Goal: Task Accomplishment & Management: Use online tool/utility

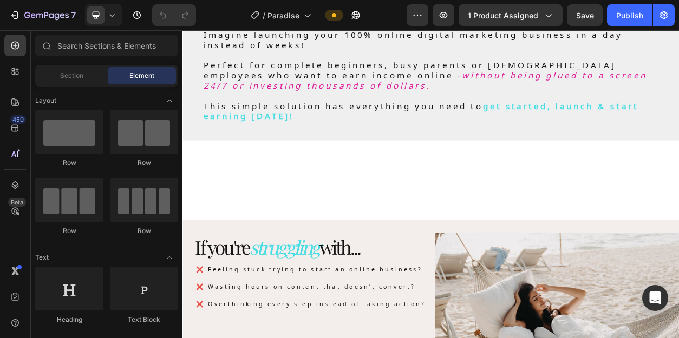
scroll to position [604, 0]
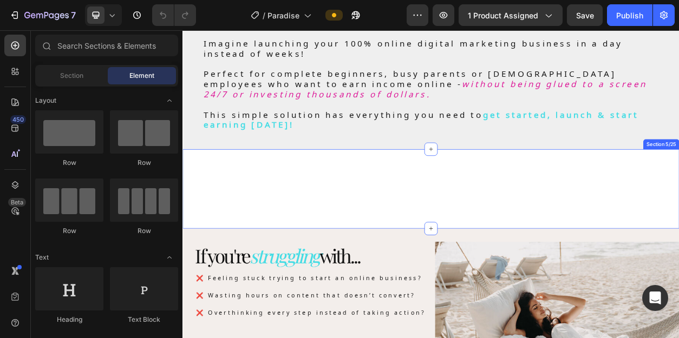
click at [501, 218] on div "Image Image Image Image Image Image Image Carousel Row Section 5/25" at bounding box center [507, 238] width 650 height 104
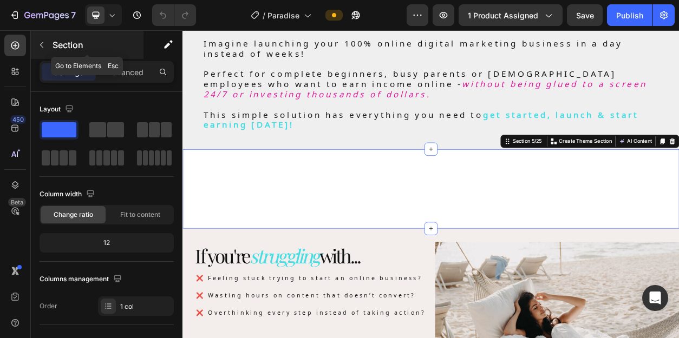
click at [42, 45] on icon "button" at bounding box center [41, 45] width 9 height 9
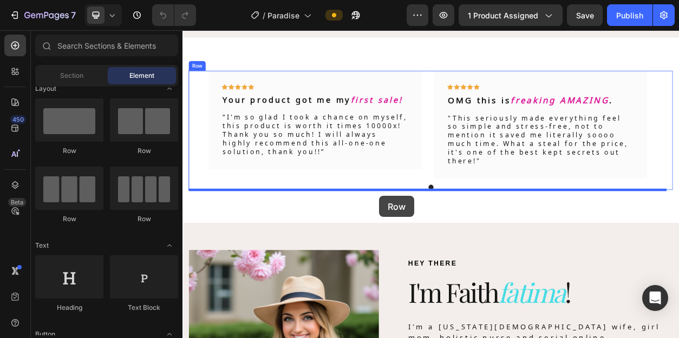
scroll to position [2686, 0]
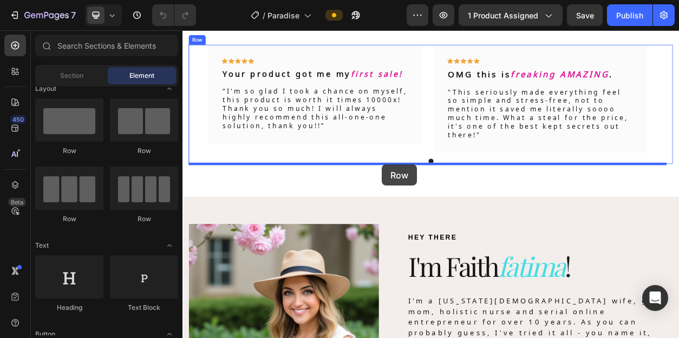
drag, startPoint x: 256, startPoint y: 222, endPoint x: 444, endPoint y: 203, distance: 188.8
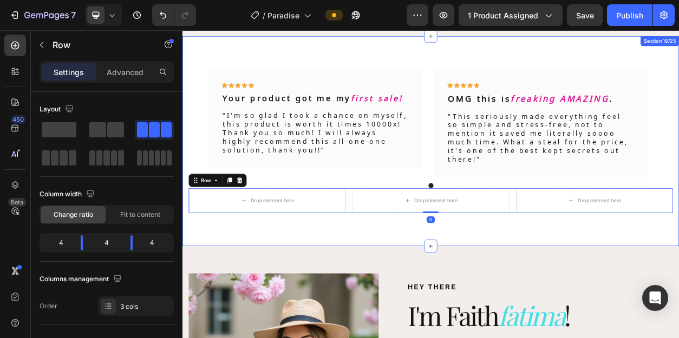
scroll to position [2632, 0]
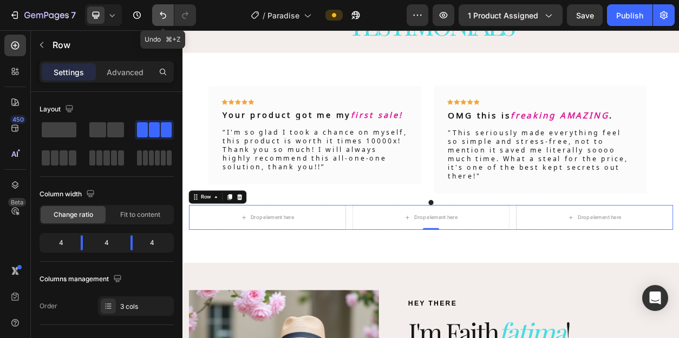
click at [165, 15] on icon "Undo/Redo" at bounding box center [163, 15] width 11 height 11
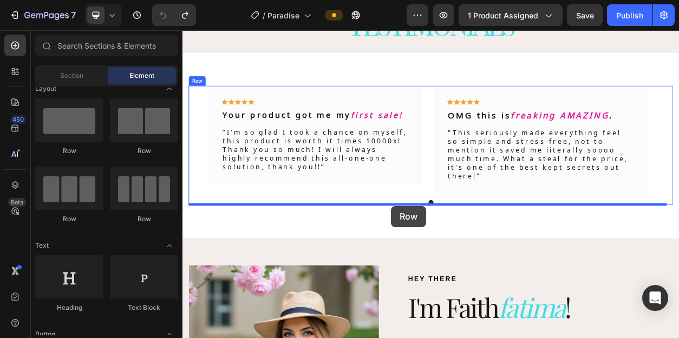
drag, startPoint x: 325, startPoint y: 152, endPoint x: 455, endPoint y: 260, distance: 169.2
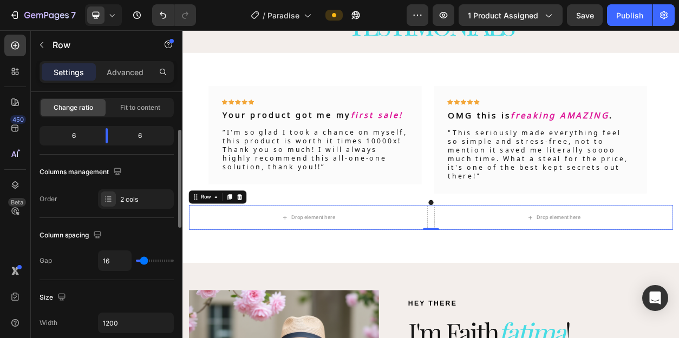
scroll to position [0, 0]
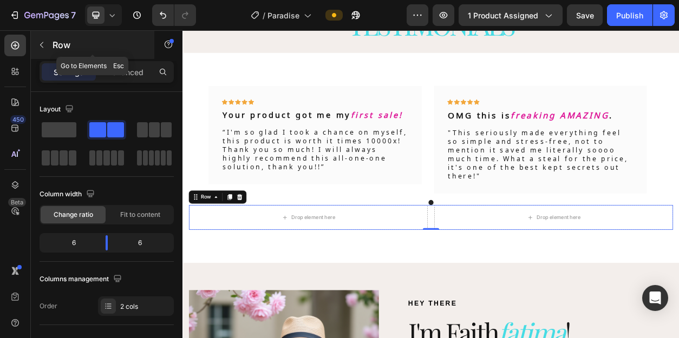
click at [44, 44] on icon "button" at bounding box center [41, 45] width 9 height 9
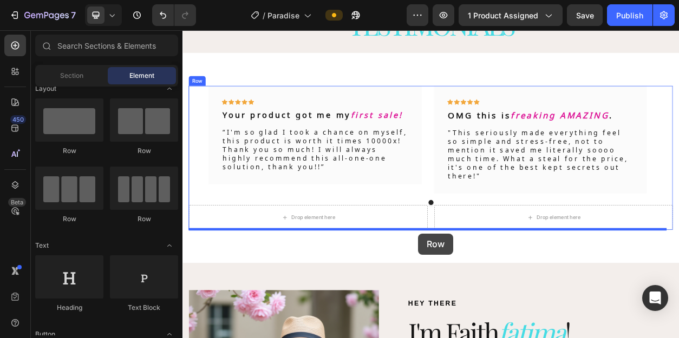
drag, startPoint x: 257, startPoint y: 154, endPoint x: 491, endPoint y: 295, distance: 273.3
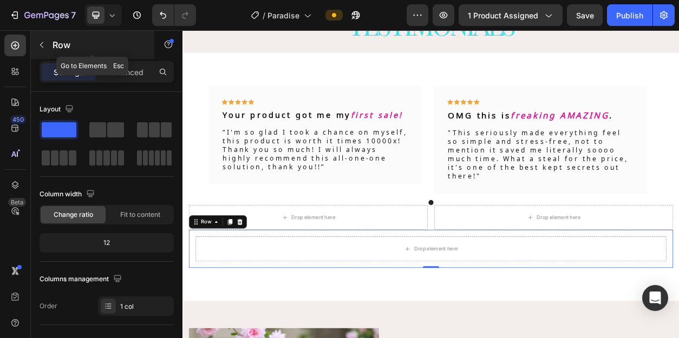
click at [40, 41] on icon "button" at bounding box center [41, 45] width 9 height 9
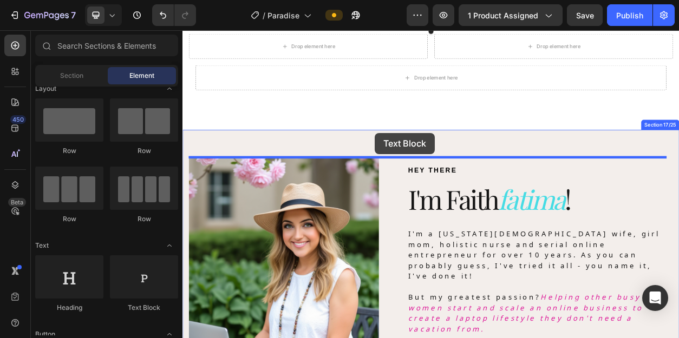
scroll to position [2891, 0]
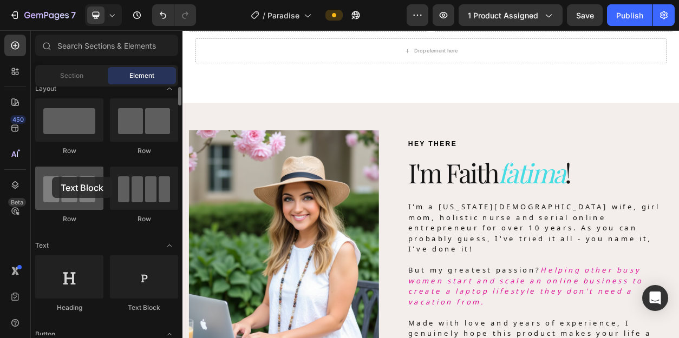
drag, startPoint x: 139, startPoint y: 278, endPoint x: 52, endPoint y: 175, distance: 134.4
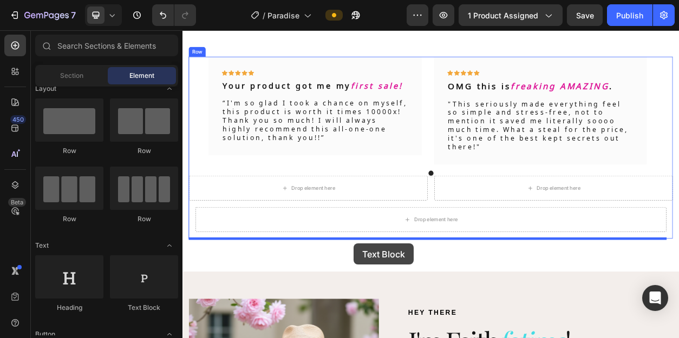
scroll to position [2716, 0]
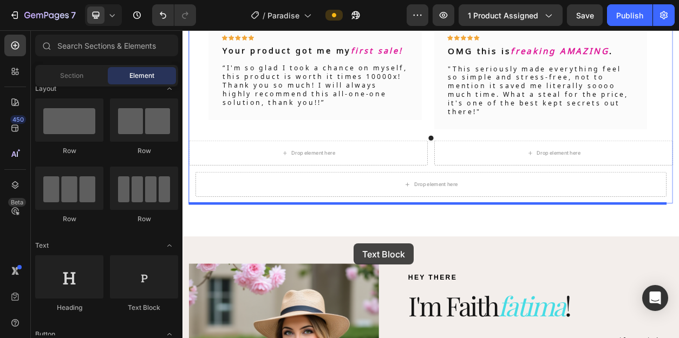
drag, startPoint x: 326, startPoint y: 305, endPoint x: 410, endPoint y: 245, distance: 102.9
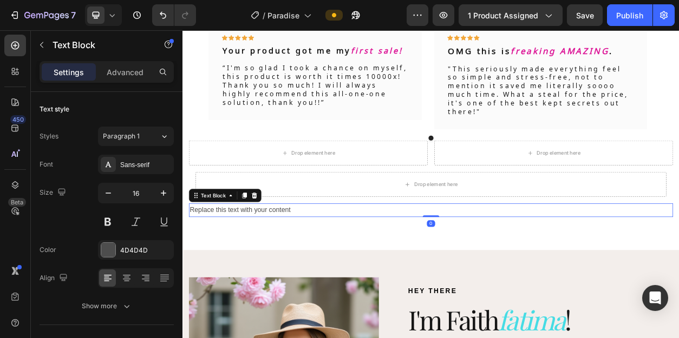
scroll to position [2725, 0]
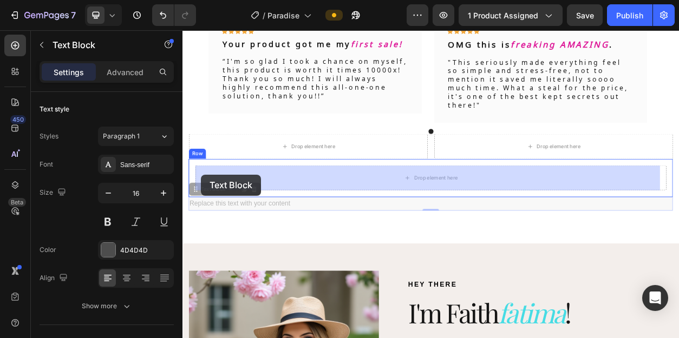
drag, startPoint x: 202, startPoint y: 240, endPoint x: 206, endPoint y: 219, distance: 21.6
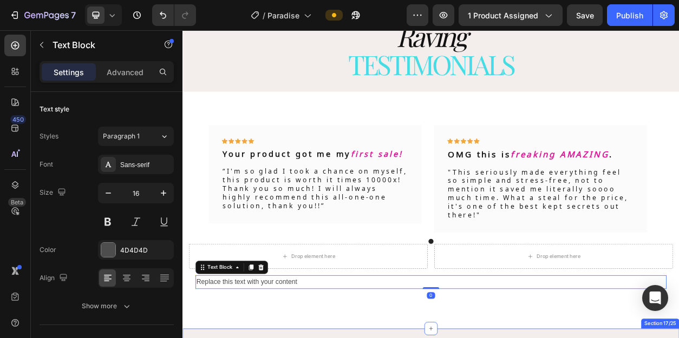
scroll to position [2574, 0]
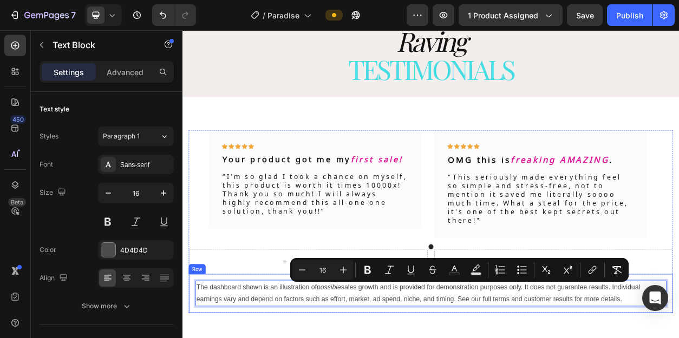
drag, startPoint x: 769, startPoint y: 384, endPoint x: 204, endPoint y: 364, distance: 565.6
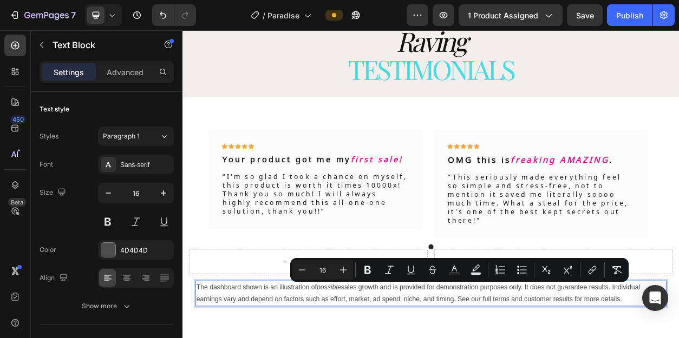
drag, startPoint x: 760, startPoint y: 381, endPoint x: 199, endPoint y: 368, distance: 560.5
click at [141, 162] on div "Sans-serif" at bounding box center [145, 165] width 51 height 10
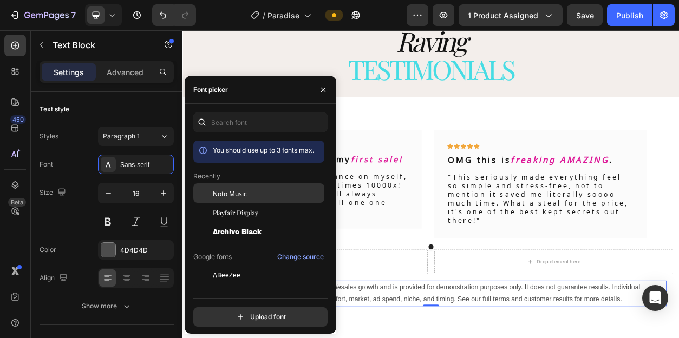
click at [232, 193] on span "Noto Music" at bounding box center [230, 193] width 34 height 10
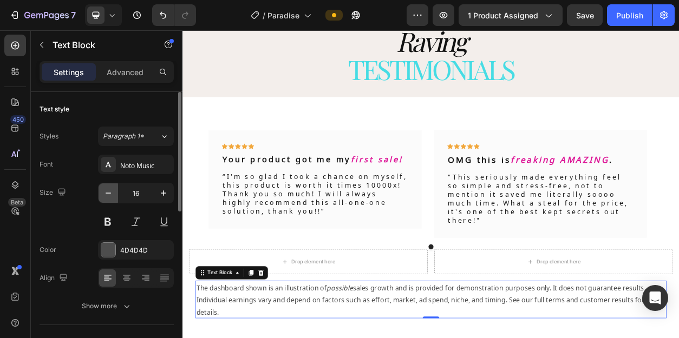
click at [111, 195] on icon "button" at bounding box center [108, 193] width 11 height 11
click at [111, 194] on icon "button" at bounding box center [108, 193] width 11 height 11
type input "14"
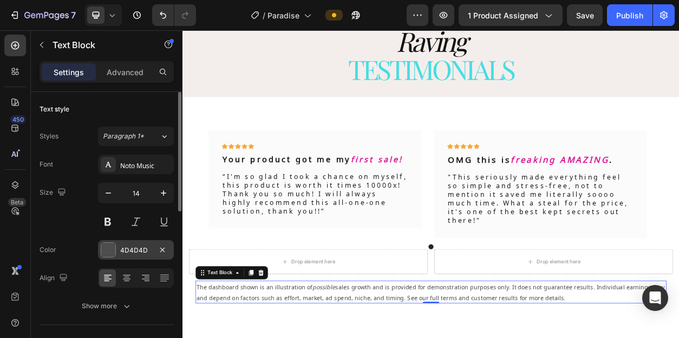
click at [107, 252] on div at bounding box center [108, 250] width 14 height 14
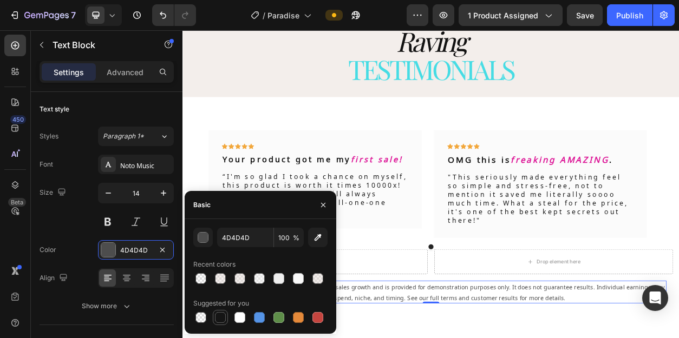
click at [222, 317] on div at bounding box center [220, 317] width 11 height 11
type input "151515"
click at [204, 236] on div "button" at bounding box center [203, 238] width 11 height 11
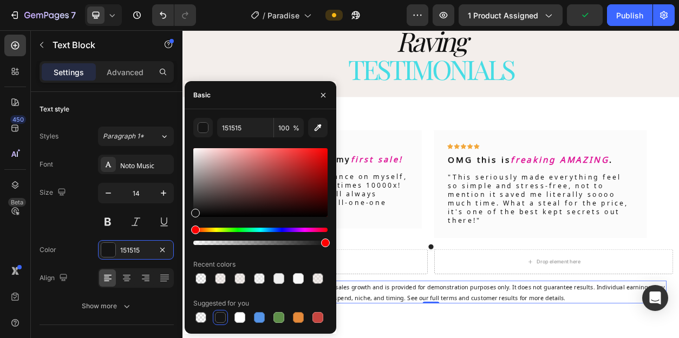
click at [224, 316] on div at bounding box center [220, 317] width 11 height 11
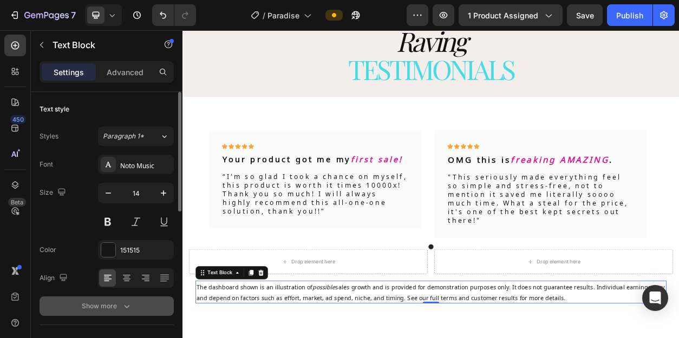
click at [129, 303] on icon "button" at bounding box center [126, 306] width 11 height 11
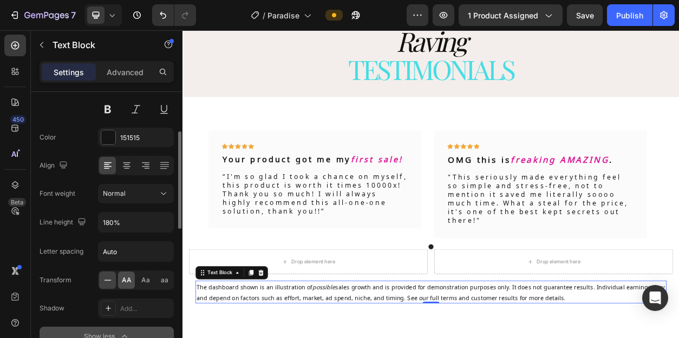
scroll to position [121, 0]
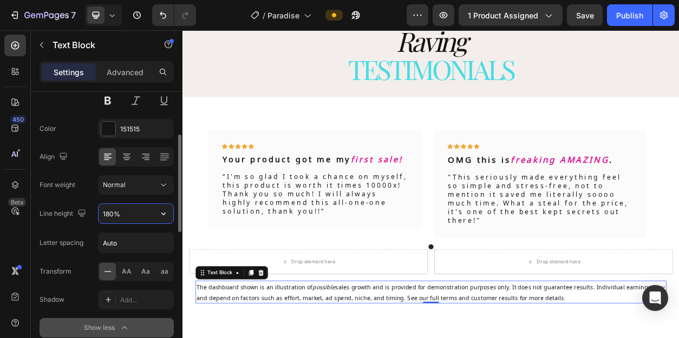
click at [111, 215] on input "180%" at bounding box center [136, 213] width 75 height 19
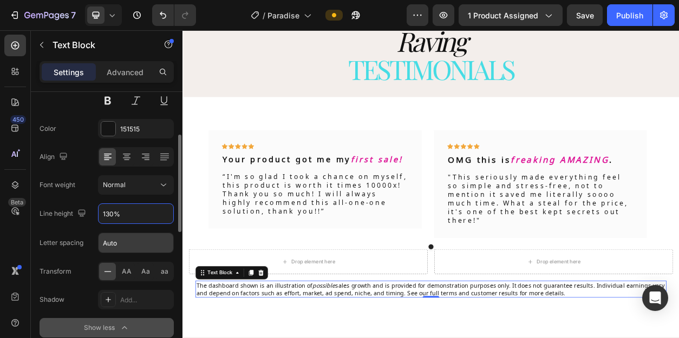
type input "130%"
click at [127, 245] on input "Auto" at bounding box center [136, 242] width 75 height 19
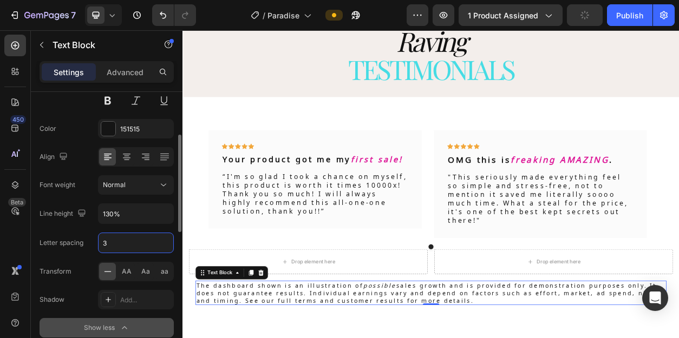
type input "3"
type input "2"
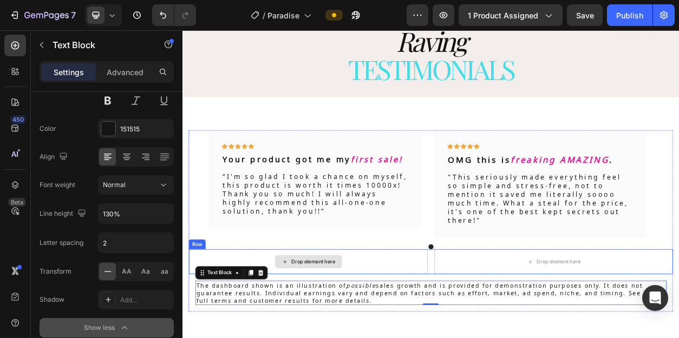
click at [358, 332] on div "Drop element here" at bounding box center [353, 333] width 57 height 9
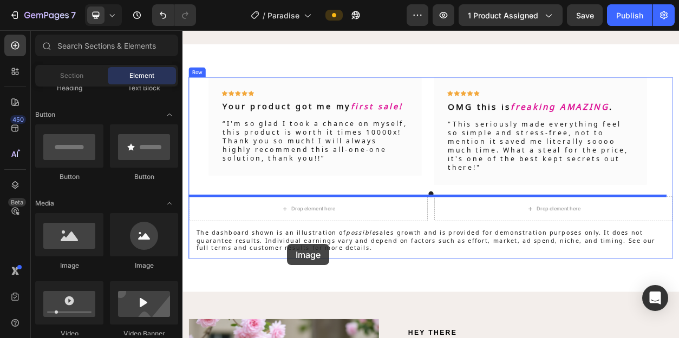
scroll to position [2648, 0]
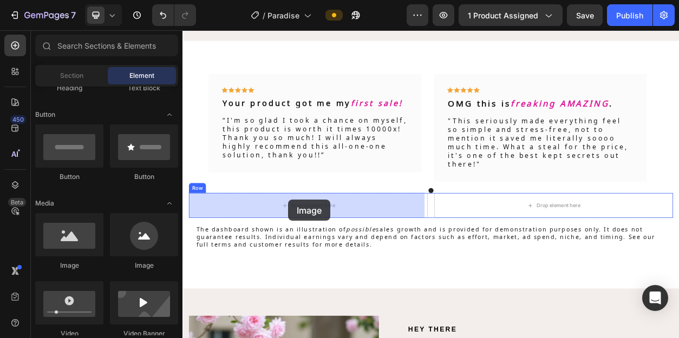
drag, startPoint x: 256, startPoint y: 266, endPoint x: 321, endPoint y: 252, distance: 65.8
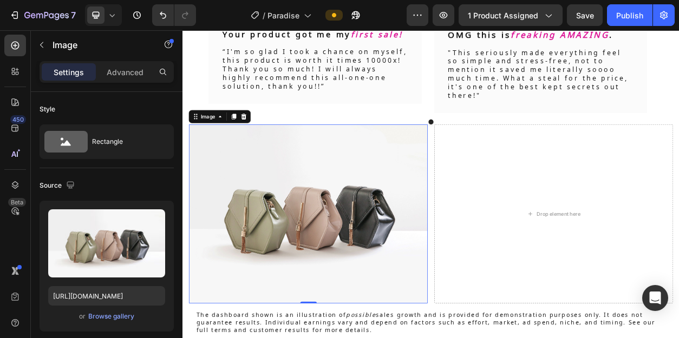
scroll to position [2742, 0]
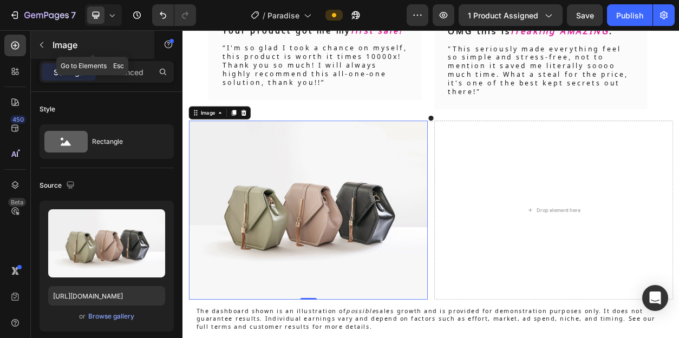
click at [42, 45] on icon "button" at bounding box center [41, 45] width 9 height 9
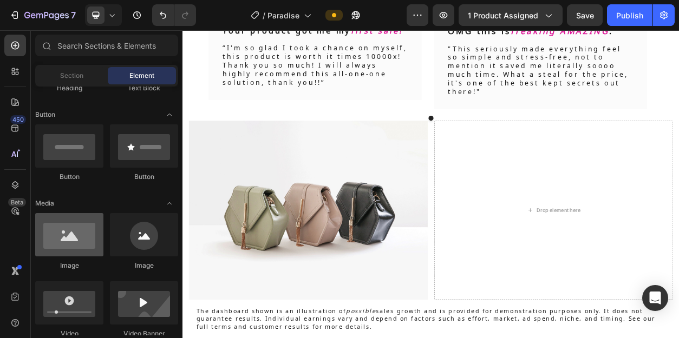
click at [77, 232] on div at bounding box center [69, 234] width 68 height 43
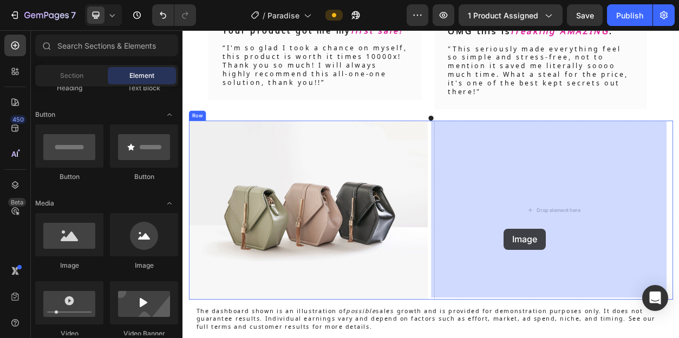
drag, startPoint x: 252, startPoint y: 265, endPoint x: 643, endPoint y: 264, distance: 391.5
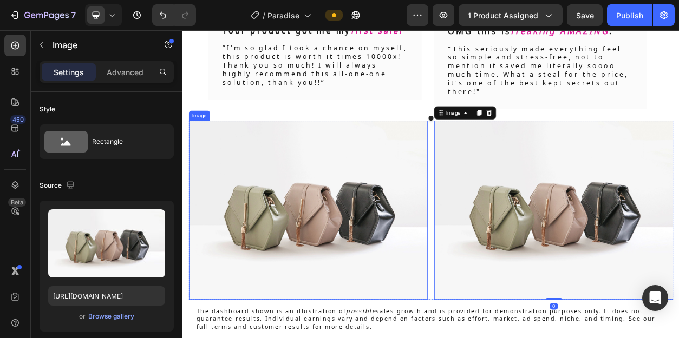
click at [340, 262] on img at bounding box center [347, 266] width 312 height 234
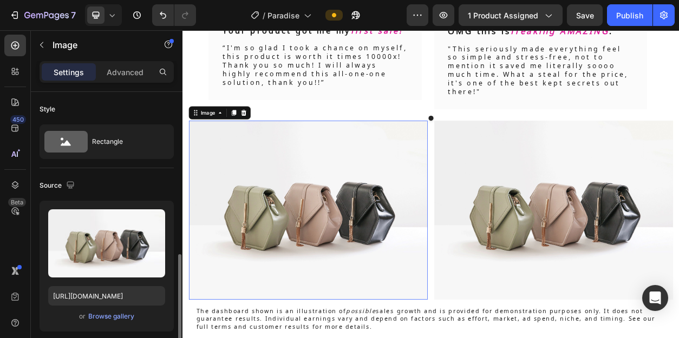
scroll to position [121, 0]
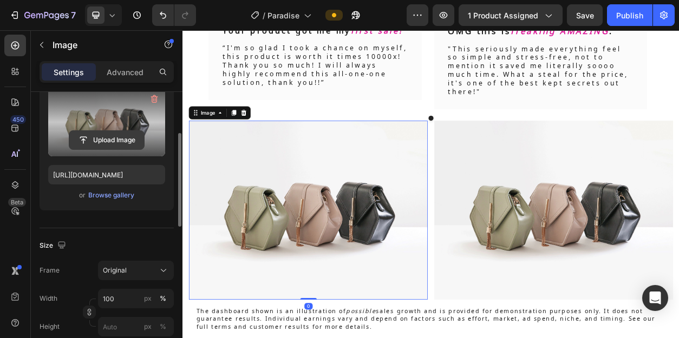
click at [112, 136] on input "file" at bounding box center [106, 140] width 75 height 18
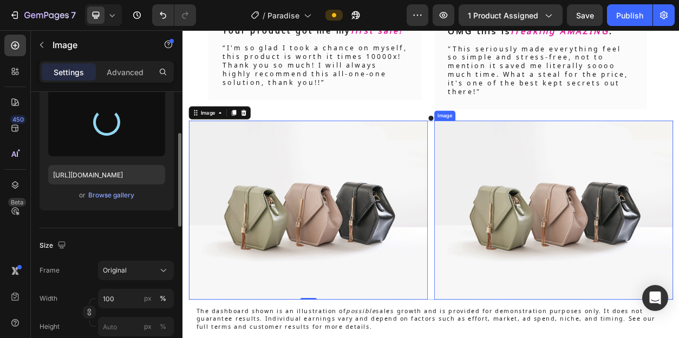
type input "[URL][DOMAIN_NAME]"
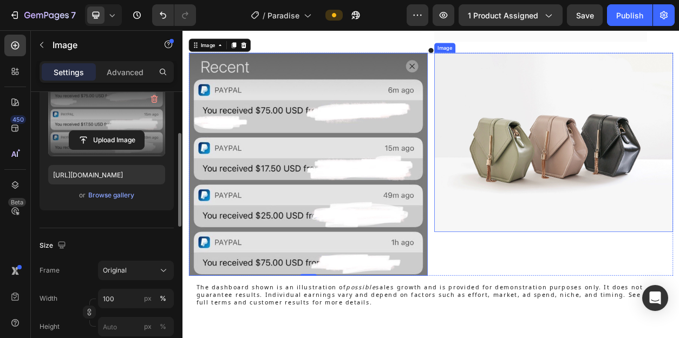
scroll to position [2826, 0]
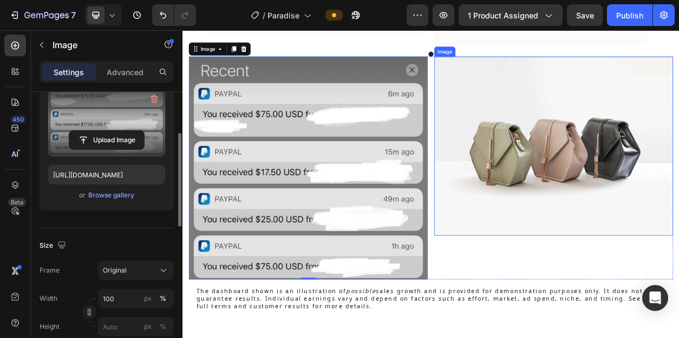
click at [649, 166] on img at bounding box center [668, 182] width 312 height 234
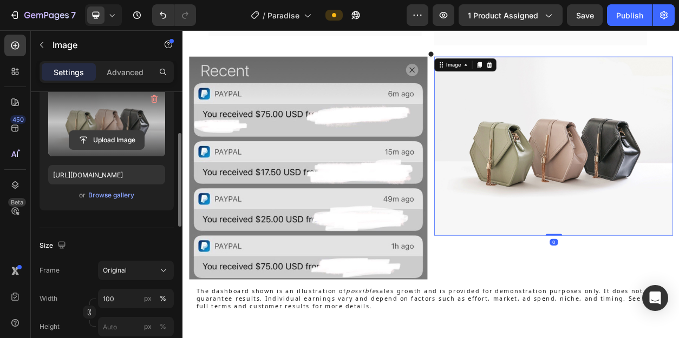
click at [115, 136] on input "file" at bounding box center [106, 140] width 75 height 18
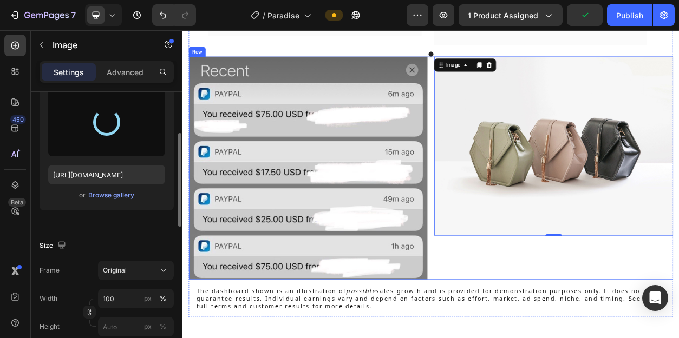
type input "[URL][DOMAIN_NAME]"
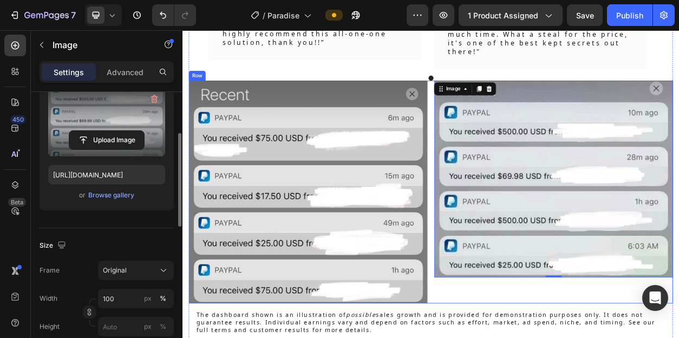
scroll to position [2813, 0]
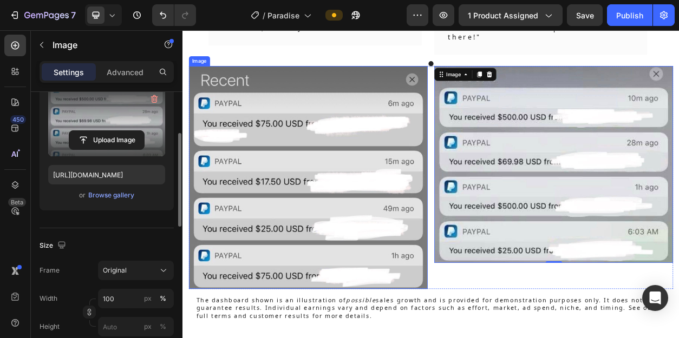
click at [447, 329] on img at bounding box center [347, 223] width 312 height 292
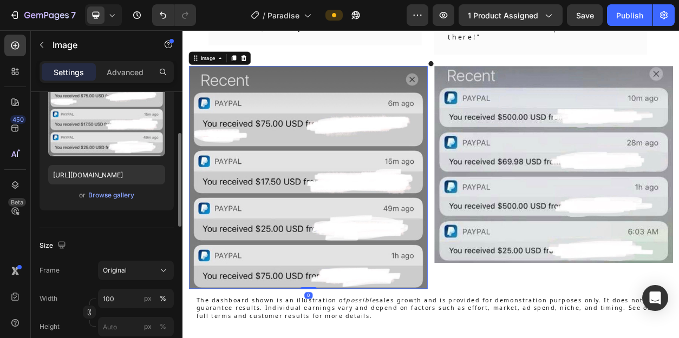
drag, startPoint x: 348, startPoint y: 363, endPoint x: 349, endPoint y: 324, distance: 39.0
click at [349, 324] on div "Image 0" at bounding box center [347, 223] width 312 height 292
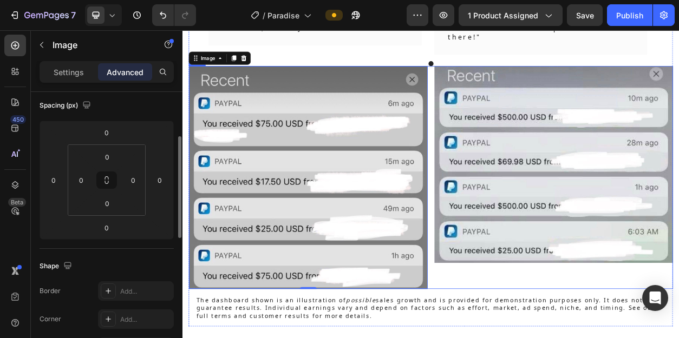
click at [601, 338] on div "Image" at bounding box center [668, 223] width 312 height 292
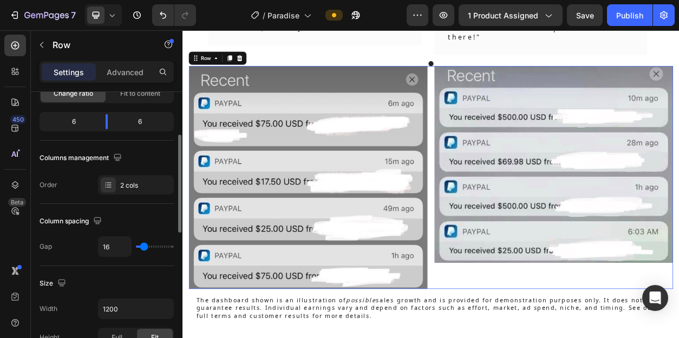
scroll to position [0, 0]
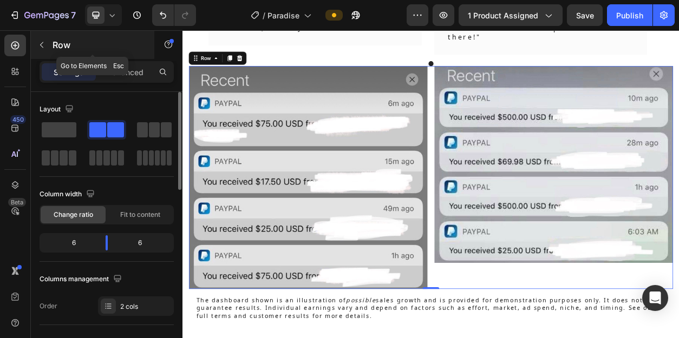
click at [42, 44] on icon "button" at bounding box center [41, 45] width 9 height 9
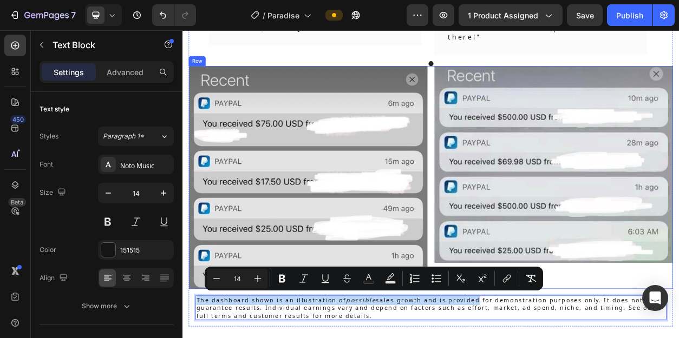
drag, startPoint x: 560, startPoint y: 385, endPoint x: 680, endPoint y: 343, distance: 126.7
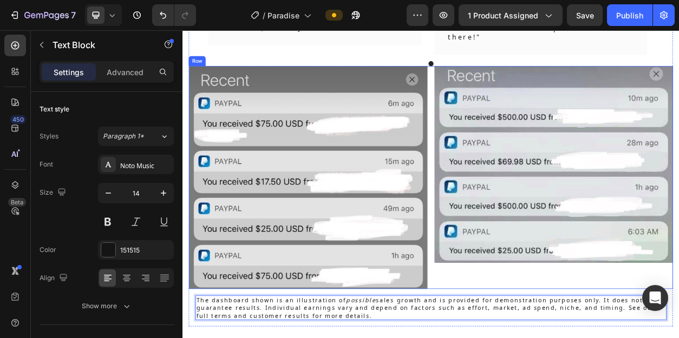
click at [569, 338] on div "Image" at bounding box center [668, 223] width 312 height 292
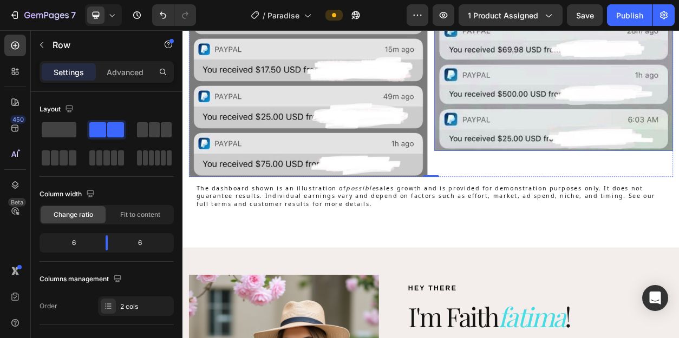
scroll to position [2999, 0]
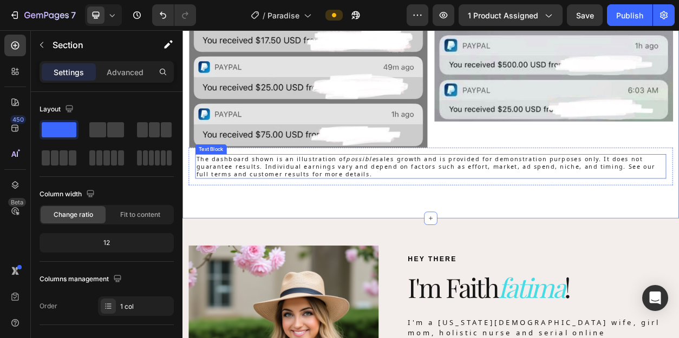
click at [297, 208] on p "The dashboard shown is an illustration of possible sales growth and is provided…" at bounding box center [507, 209] width 614 height 30
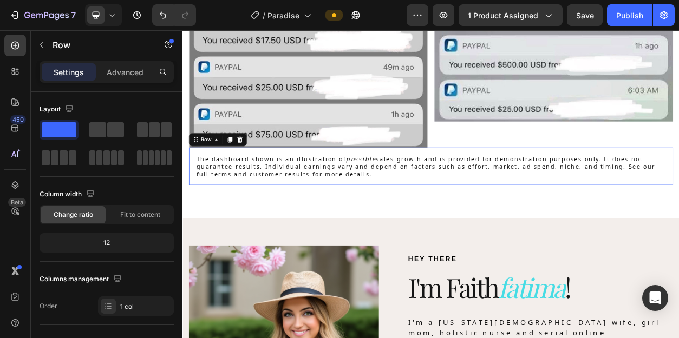
click at [487, 184] on div "The dashboard shown is an illustration of possible sales growth and is provided…" at bounding box center [507, 208] width 633 height 49
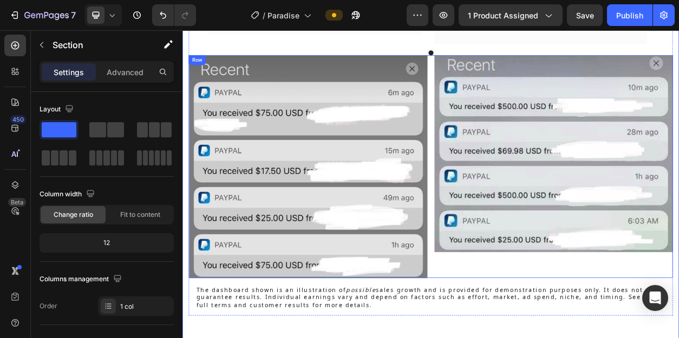
scroll to position [2838, 0]
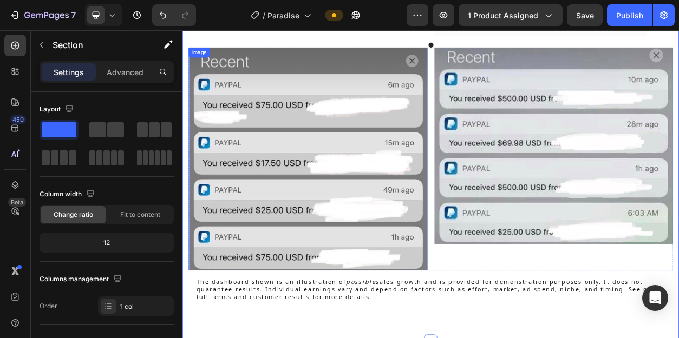
click at [389, 217] on img at bounding box center [347, 199] width 312 height 292
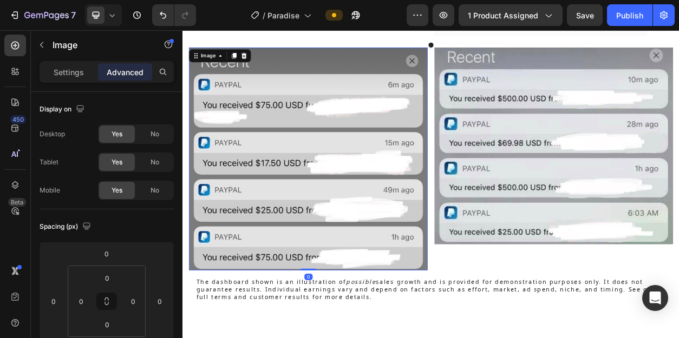
click at [370, 215] on img at bounding box center [347, 199] width 312 height 292
click at [224, 68] on div "Image" at bounding box center [215, 64] width 23 height 10
click at [301, 176] on img at bounding box center [347, 199] width 312 height 292
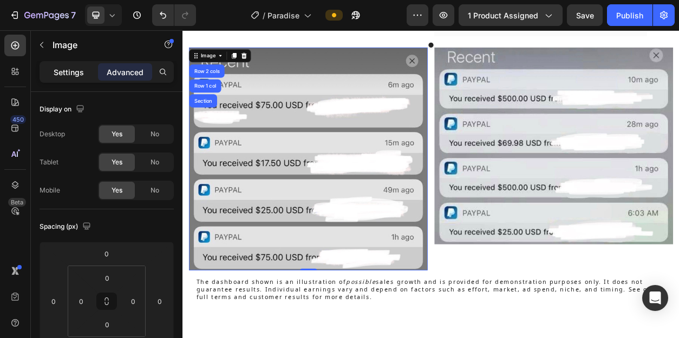
click at [60, 69] on p "Settings" at bounding box center [69, 72] width 30 height 11
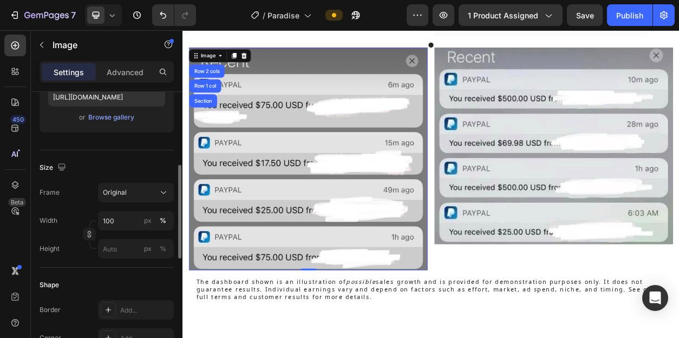
scroll to position [206, 0]
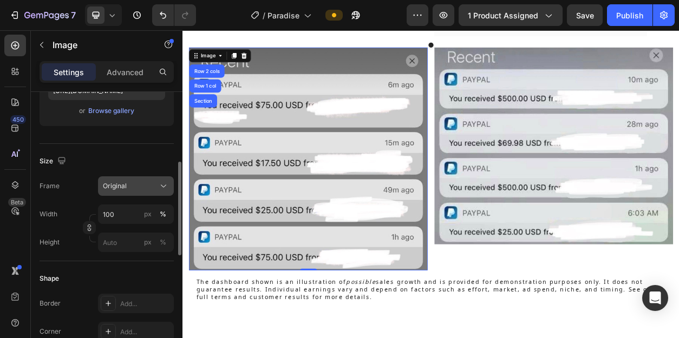
click at [161, 190] on icon at bounding box center [163, 186] width 11 height 11
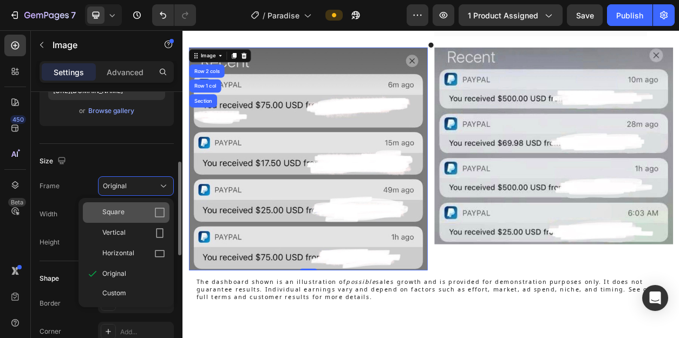
click at [161, 210] on icon at bounding box center [159, 212] width 11 height 11
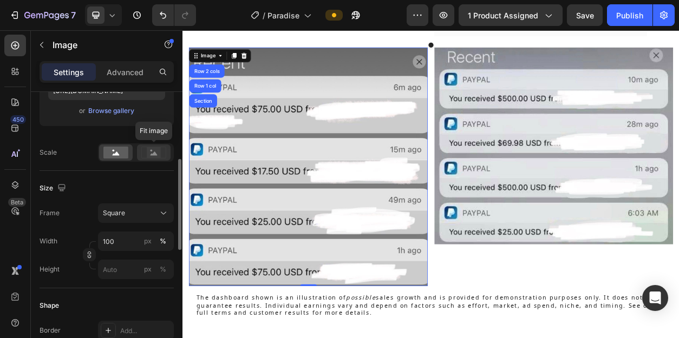
click at [155, 154] on icon at bounding box center [154, 154] width 7 height 4
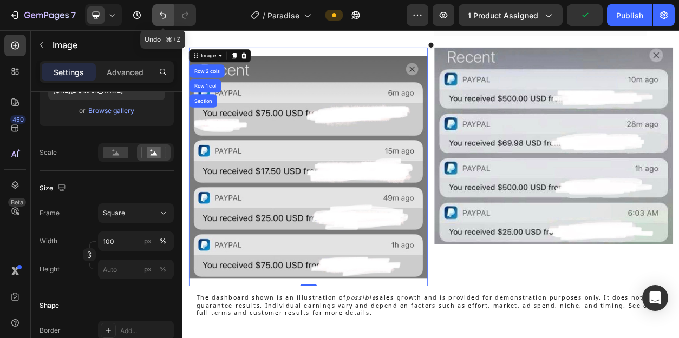
click at [165, 12] on icon "Undo/Redo" at bounding box center [163, 15] width 11 height 11
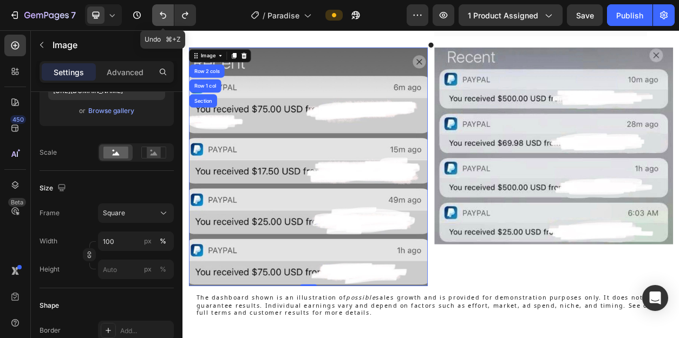
click at [165, 12] on icon "Undo/Redo" at bounding box center [163, 15] width 11 height 11
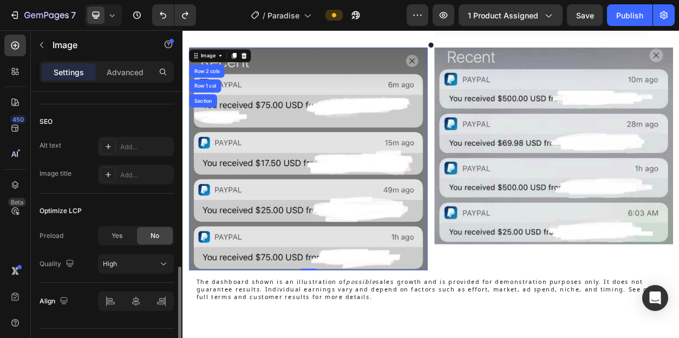
scroll to position [514, 0]
click at [678, 227] on img at bounding box center [668, 181] width 312 height 257
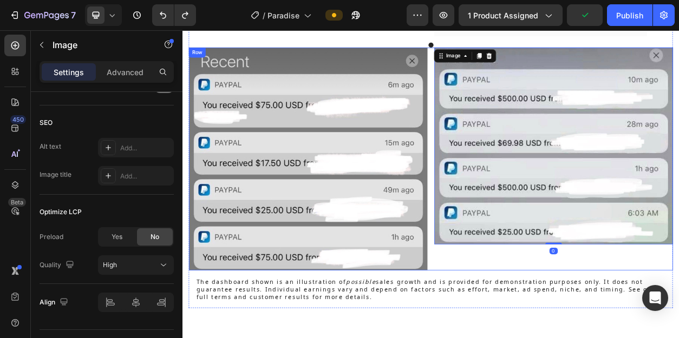
click at [624, 323] on div "Image 0" at bounding box center [668, 199] width 312 height 292
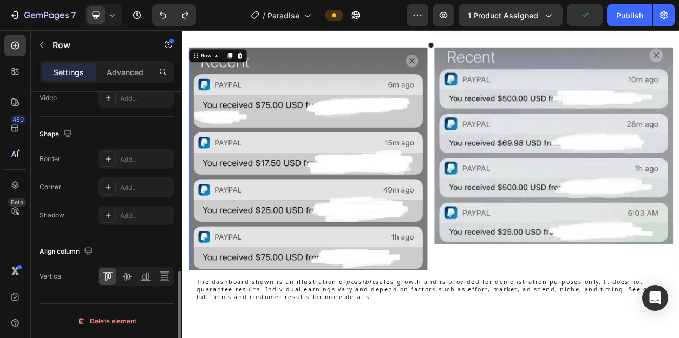
scroll to position [0, 0]
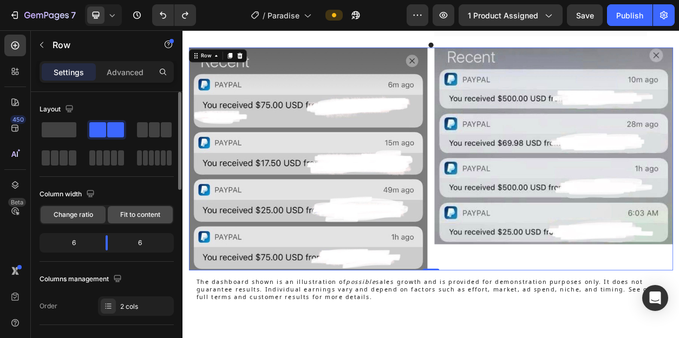
click at [146, 217] on span "Fit to content" at bounding box center [140, 215] width 40 height 10
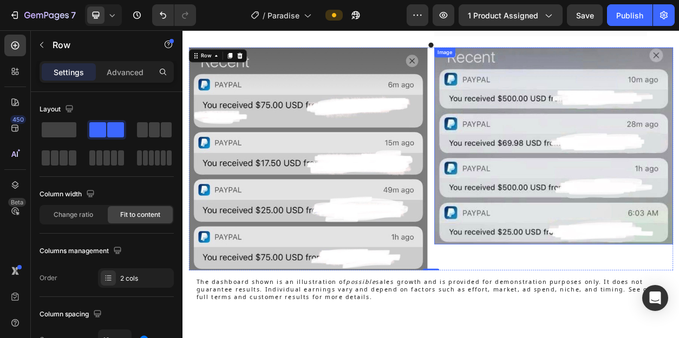
click at [618, 218] on img at bounding box center [668, 181] width 312 height 257
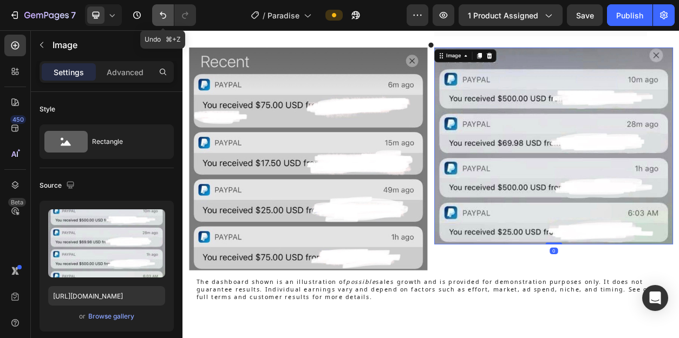
click at [158, 15] on icon "Undo/Redo" at bounding box center [163, 15] width 11 height 11
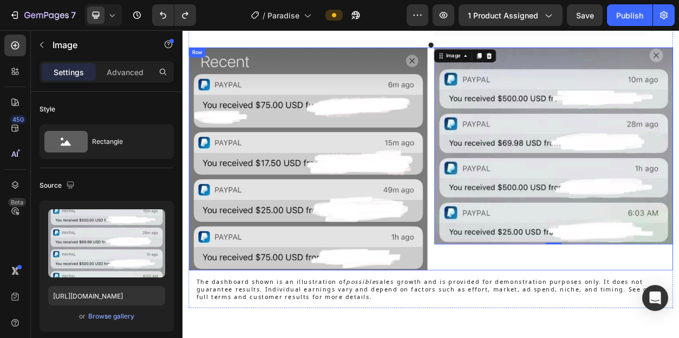
click at [662, 307] on div "Image 0" at bounding box center [668, 199] width 312 height 292
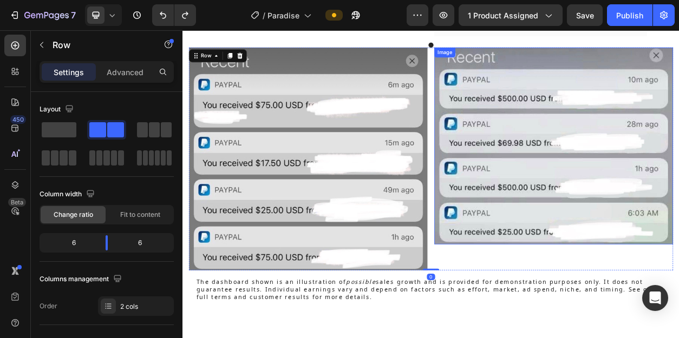
click at [659, 277] on img at bounding box center [668, 181] width 312 height 257
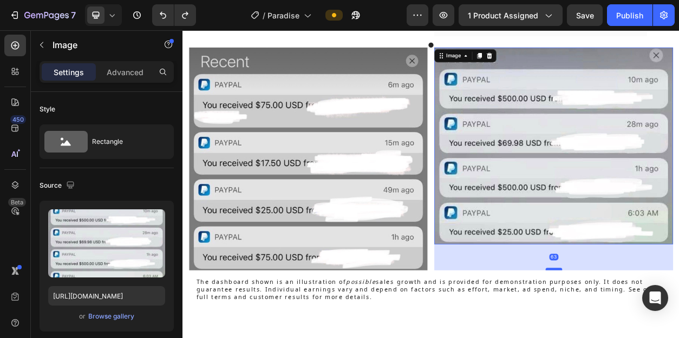
drag, startPoint x: 665, startPoint y: 305, endPoint x: 668, endPoint y: 339, distance: 34.2
click at [668, 338] on div at bounding box center [668, 343] width 22 height 3
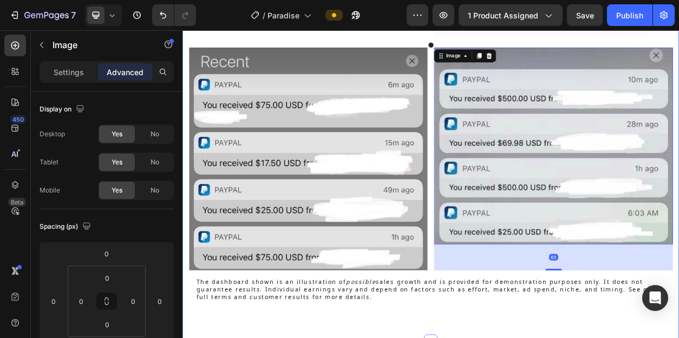
click at [651, 338] on div "Icon Icon Icon Icon Icon Row Your product got me my first sale! Text block “I'm…" at bounding box center [507, 146] width 650 height 584
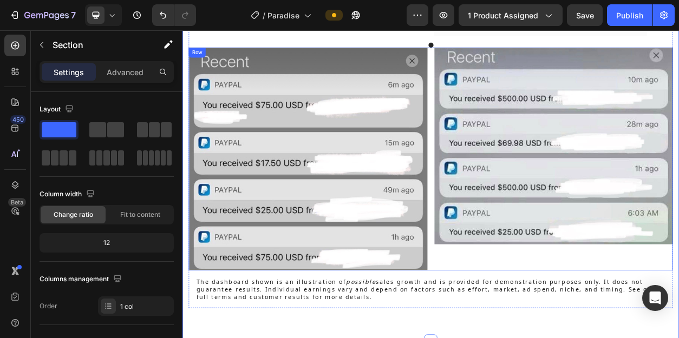
click at [659, 321] on div "Image" at bounding box center [668, 199] width 312 height 292
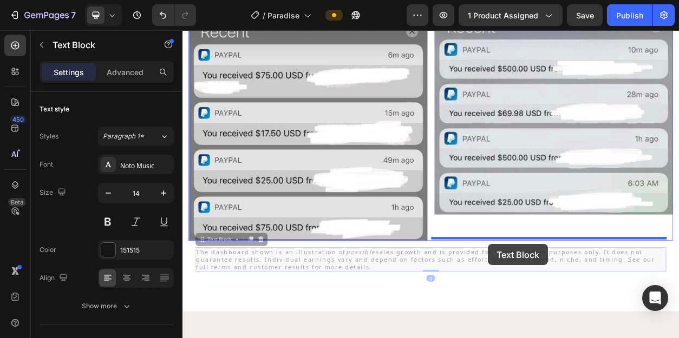
drag, startPoint x: 210, startPoint y: 341, endPoint x: 582, endPoint y: 310, distance: 372.7
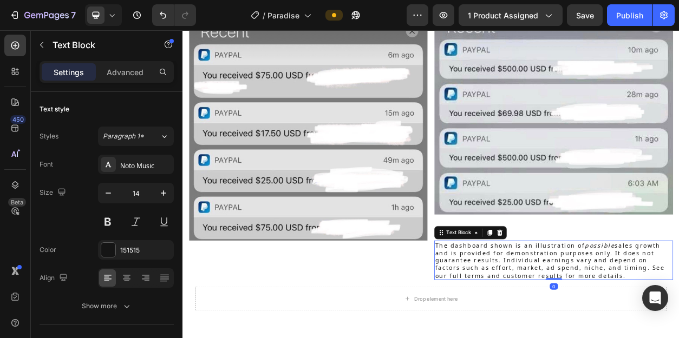
scroll to position [2885, 0]
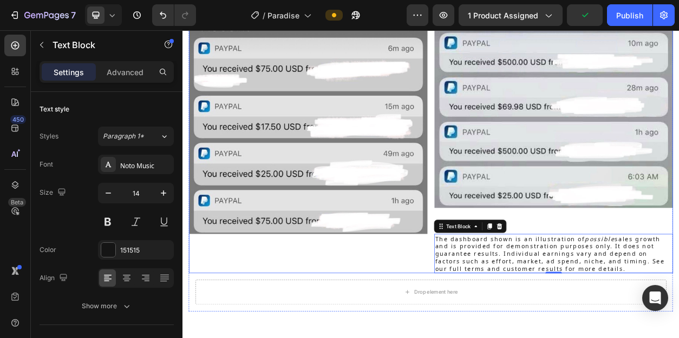
click at [639, 274] on div "Image The dashboard shown is an illustration of possible sales growth and is pr…" at bounding box center [668, 176] width 312 height 343
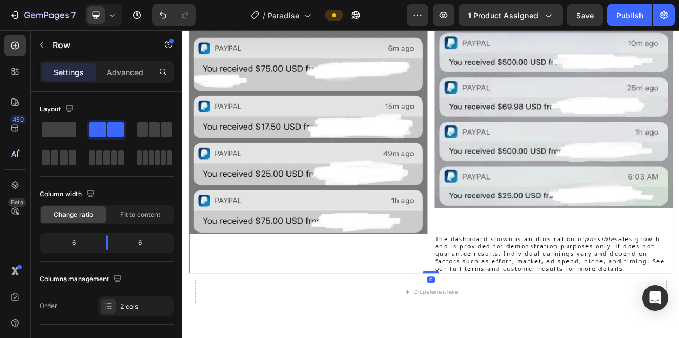
click at [619, 271] on div "Image The dashboard shown is an illustration of possible sales growth and is pr…" at bounding box center [668, 176] width 312 height 343
click at [505, 308] on div "Image Image The dashboard shown is an illustration of possible sales growth and…" at bounding box center [507, 176] width 633 height 343
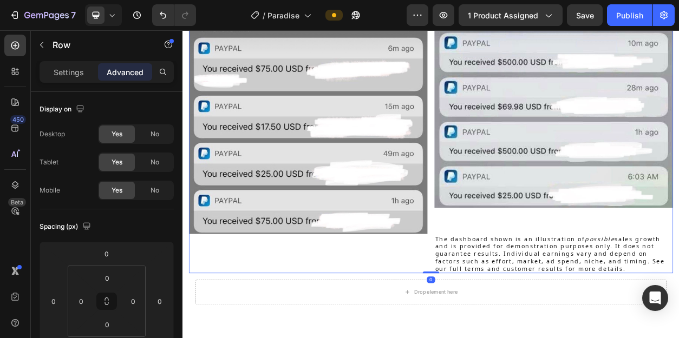
drag, startPoint x: 505, startPoint y: 342, endPoint x: 503, endPoint y: 291, distance: 51.5
click at [503, 291] on div "Image Image The dashboard shown is an illustration of possible sales growth and…" at bounding box center [507, 176] width 633 height 343
drag, startPoint x: 505, startPoint y: 342, endPoint x: 505, endPoint y: 316, distance: 26.0
click at [505, 316] on div "Image Image The dashboard shown is an illustration of possible sales growth and…" at bounding box center [507, 176] width 633 height 343
click at [523, 286] on div "Text Block" at bounding box center [532, 291] width 37 height 10
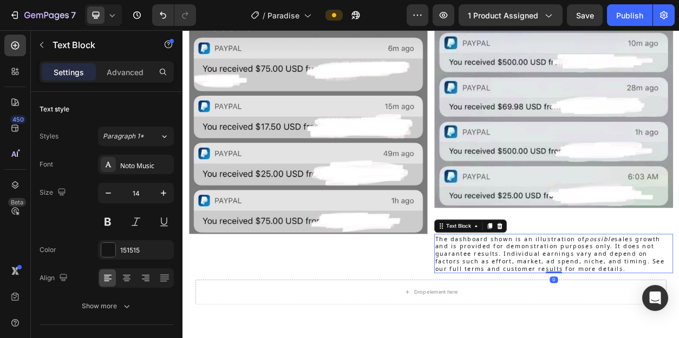
click at [635, 278] on div "Image The dashboard shown is an illustration of possible sales growth and is pr…" at bounding box center [668, 176] width 312 height 343
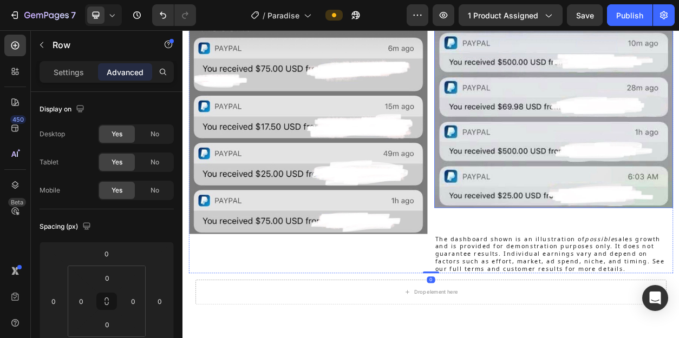
click at [638, 241] on img at bounding box center [668, 133] width 312 height 257
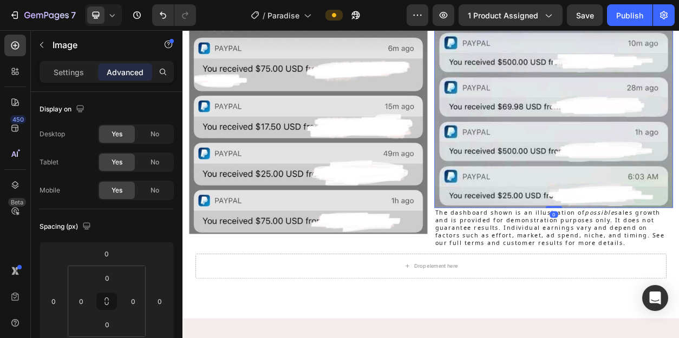
drag, startPoint x: 661, startPoint y: 271, endPoint x: 661, endPoint y: 218, distance: 53.6
click at [661, 218] on div "Image 0" at bounding box center [668, 133] width 312 height 257
type input "0"
click at [458, 264] on img at bounding box center [347, 151] width 312 height 292
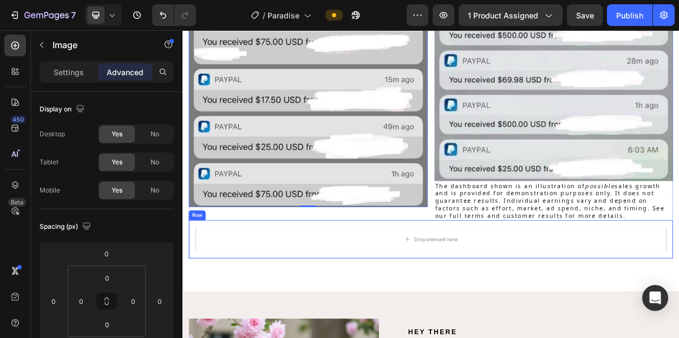
scroll to position [2923, 0]
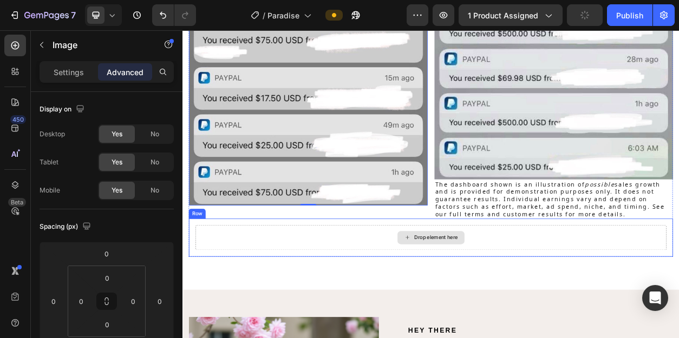
click at [348, 280] on div "Drop element here Row" at bounding box center [507, 302] width 633 height 50
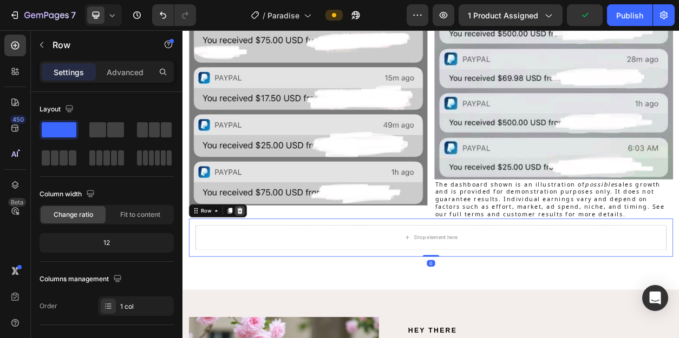
click at [259, 264] on icon at bounding box center [257, 267] width 9 height 9
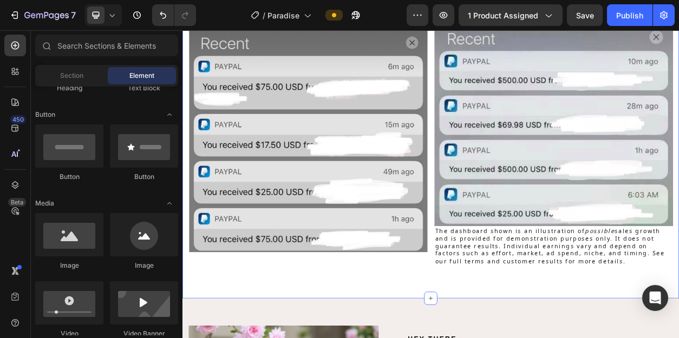
scroll to position [2881, 0]
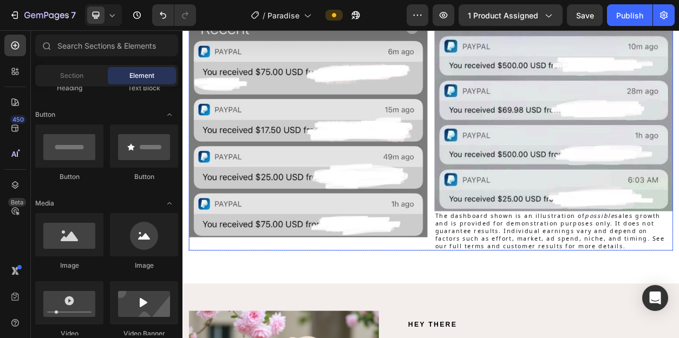
click at [428, 304] on div "Image" at bounding box center [347, 164] width 312 height 309
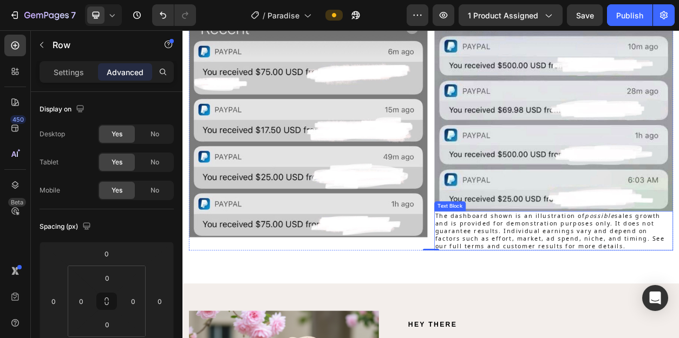
click at [678, 310] on p "The dashboard shown is an illustration of possible sales growth and is provided…" at bounding box center [668, 293] width 310 height 49
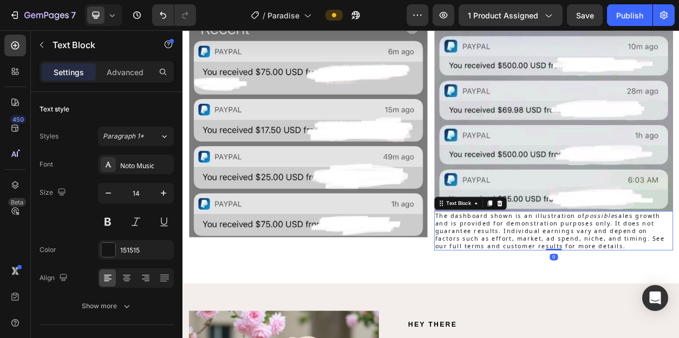
click at [678, 309] on p "The dashboard shown is an illustration of possible sales growth and is provided…" at bounding box center [668, 293] width 310 height 49
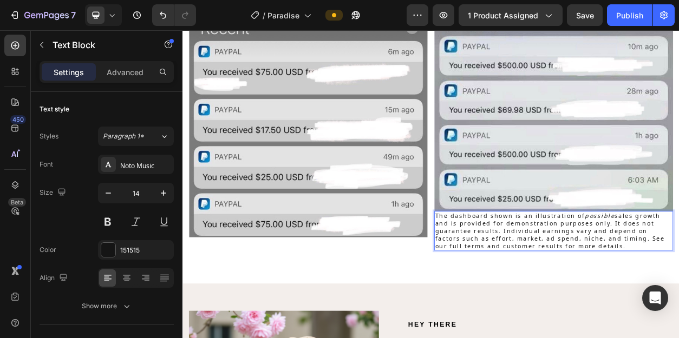
drag, startPoint x: 719, startPoint y: 309, endPoint x: 507, endPoint y: 271, distance: 215.1
click at [512, 271] on div "The dashboard shown is an illustration of possible sales growth and is provided…" at bounding box center [668, 292] width 312 height 51
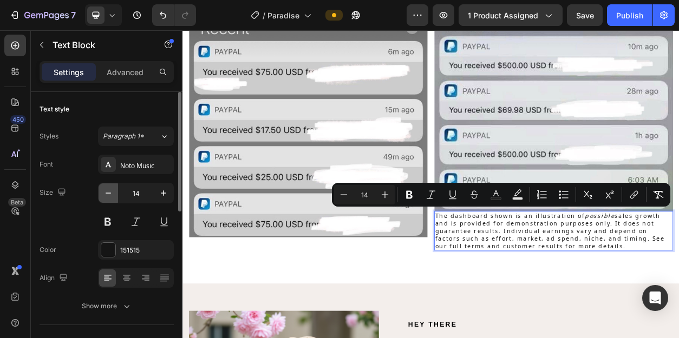
click at [108, 191] on icon "button" at bounding box center [108, 193] width 11 height 11
type input "13"
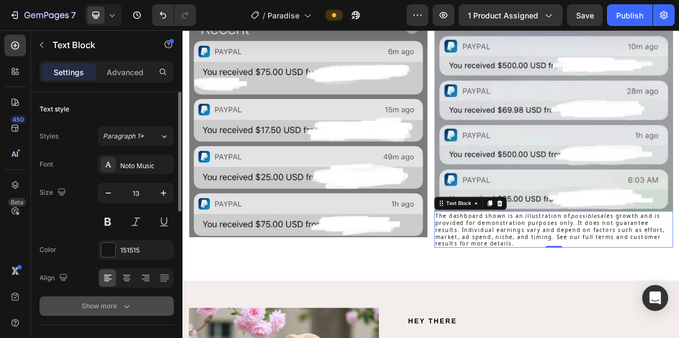
click at [126, 303] on icon "button" at bounding box center [126, 306] width 11 height 11
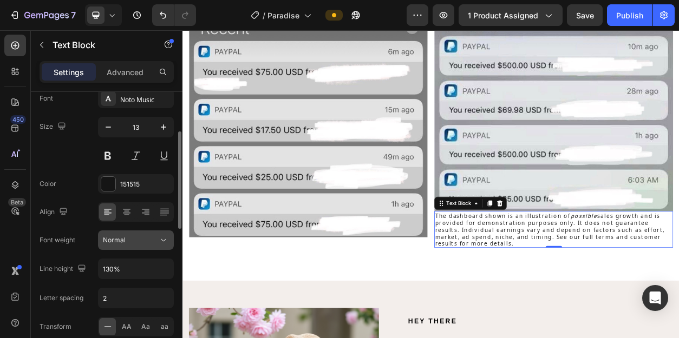
scroll to position [89, 0]
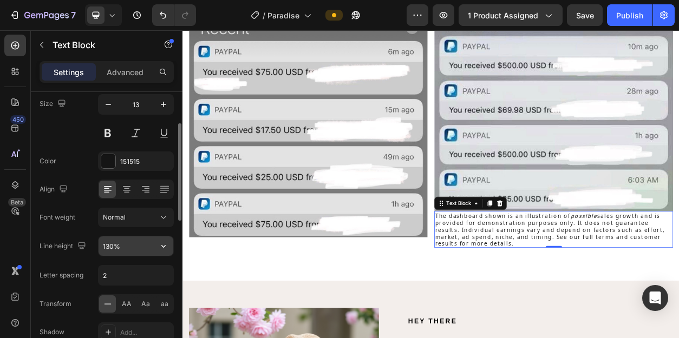
click at [109, 249] on input "130%" at bounding box center [136, 246] width 75 height 19
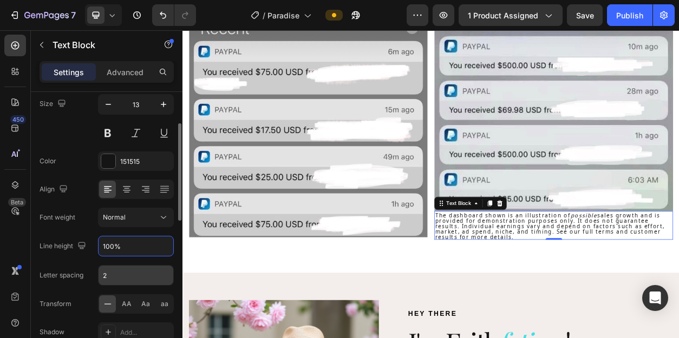
type input "100%"
click at [111, 278] on input "2" at bounding box center [136, 275] width 75 height 19
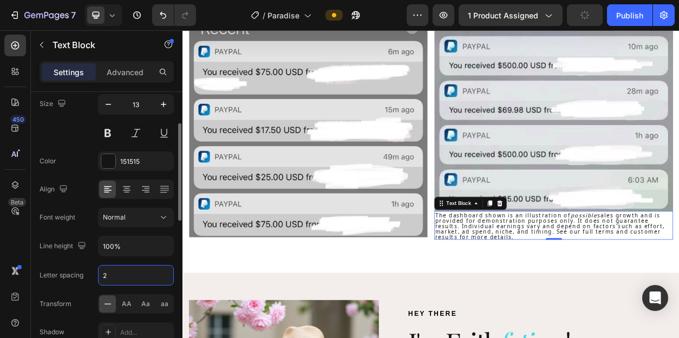
type input "1"
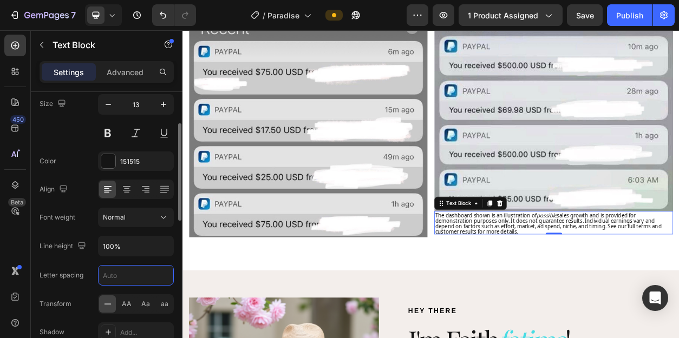
type input "2"
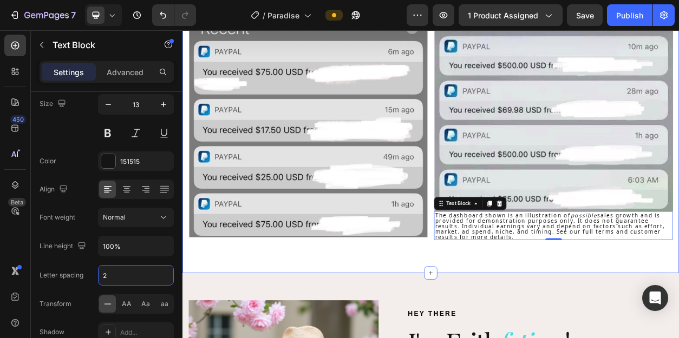
click at [365, 330] on div "Icon Icon Icon Icon Icon Row Your product got me my first sale! Text block “I'm…" at bounding box center [507, 79] width 650 height 538
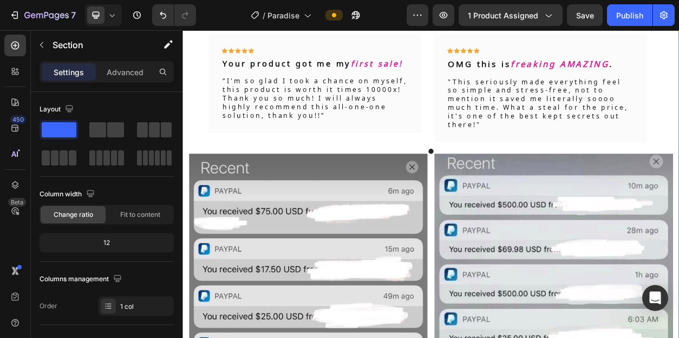
scroll to position [2695, 0]
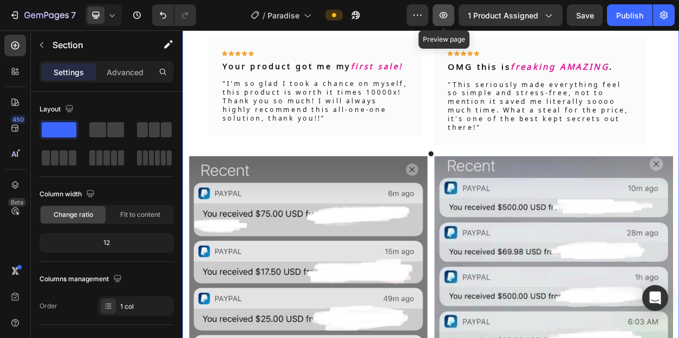
click at [448, 19] on icon "button" at bounding box center [443, 15] width 11 height 11
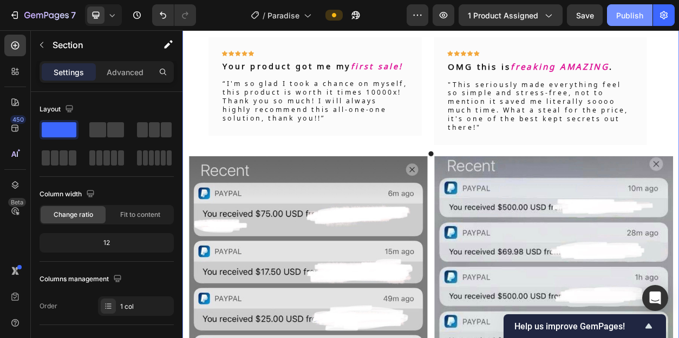
click at [629, 13] on div "Publish" at bounding box center [629, 15] width 27 height 11
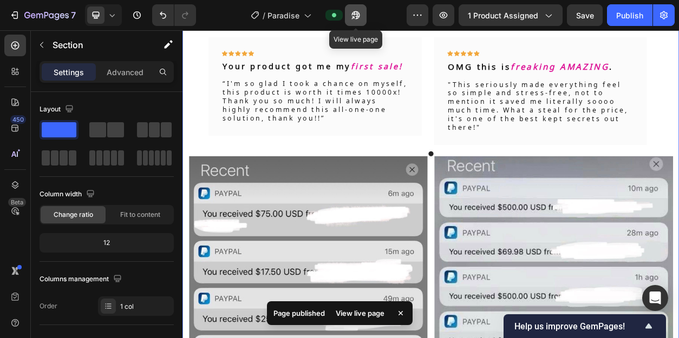
click at [357, 18] on icon "button" at bounding box center [355, 15] width 8 height 8
